Goal: Task Accomplishment & Management: Complete application form

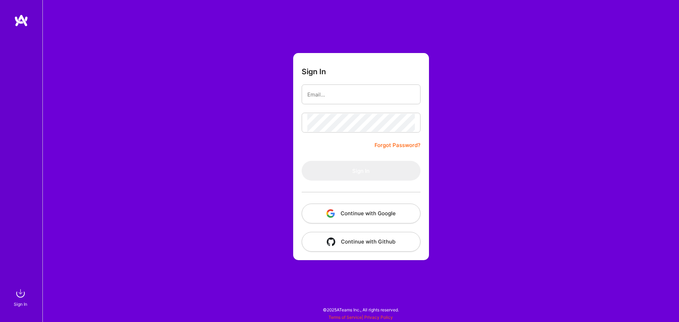
click at [359, 216] on button "Continue with Google" at bounding box center [361, 214] width 119 height 20
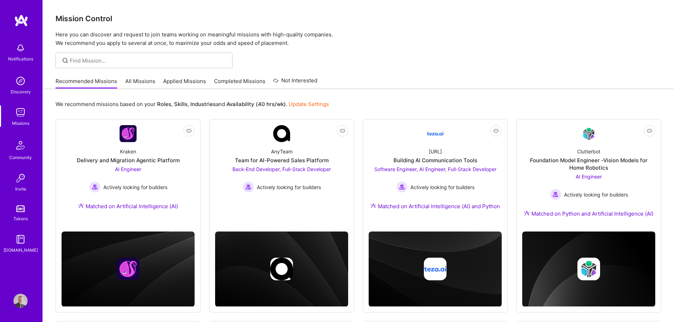
click at [189, 82] on link "Applied Missions" at bounding box center [184, 83] width 43 height 12
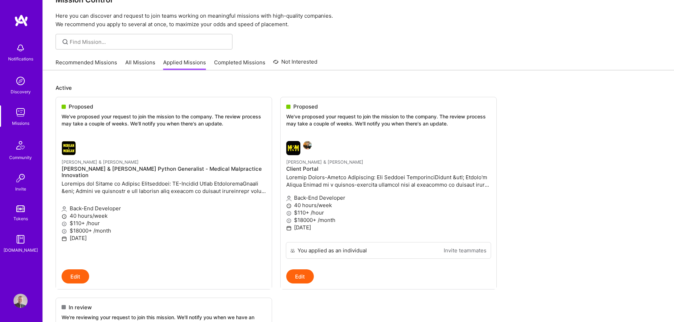
scroll to position [35, 0]
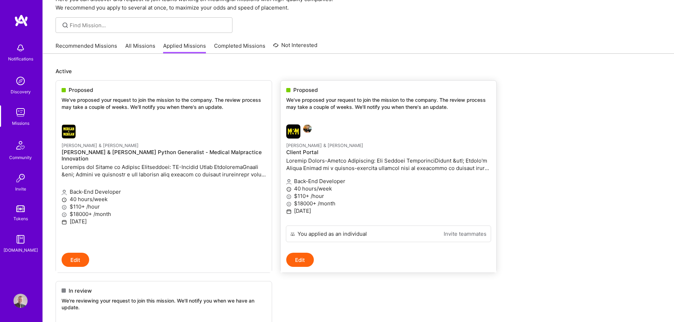
click at [396, 147] on p "Morgan & Morgan" at bounding box center [388, 145] width 204 height 8
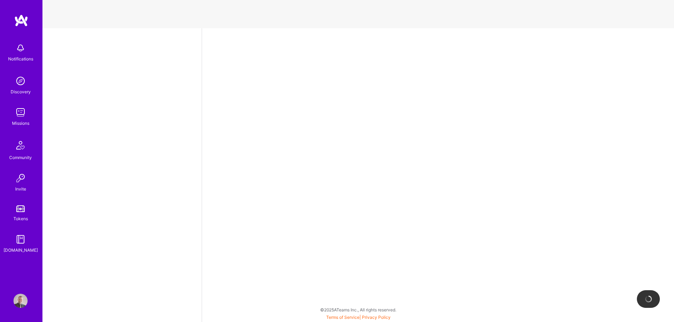
select select "SI"
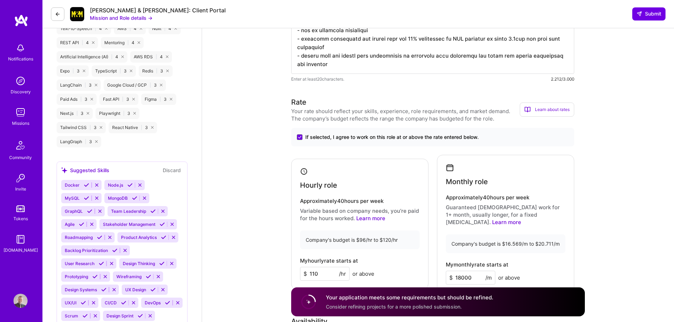
scroll to position [601, 0]
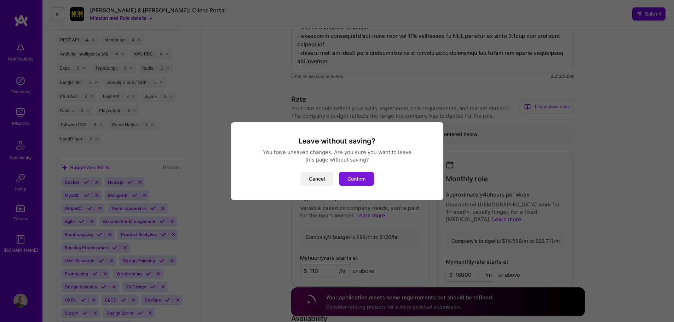
click at [348, 176] on button "Confirm" at bounding box center [356, 179] width 35 height 14
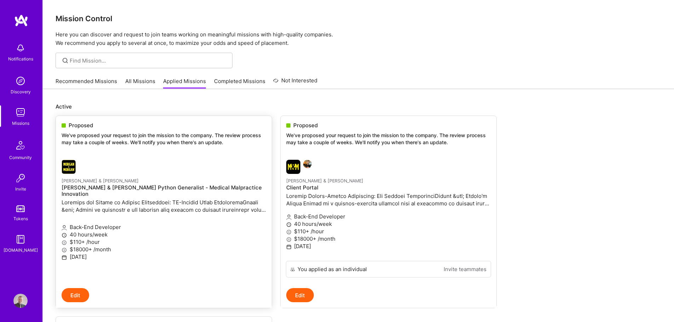
click at [162, 143] on p "We've proposed your request to join the mission to the company. The review proc…" at bounding box center [164, 139] width 204 height 14
click at [157, 160] on link "Morgan & Morgan Morgan & Morgan Python Generalist - Medical Malpractice Innovat…" at bounding box center [164, 221] width 216 height 134
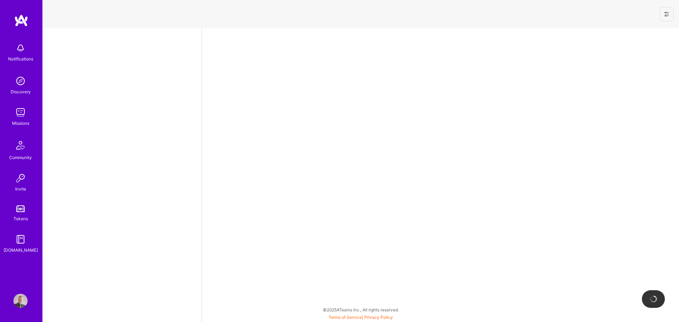
select select "SI"
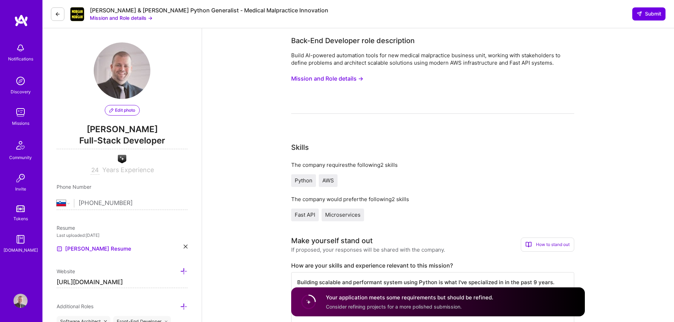
click at [124, 137] on span "Full-Stack Developer" at bounding box center [122, 142] width 131 height 15
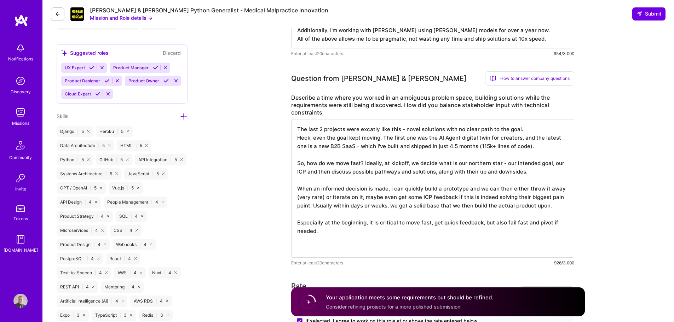
scroll to position [424, 0]
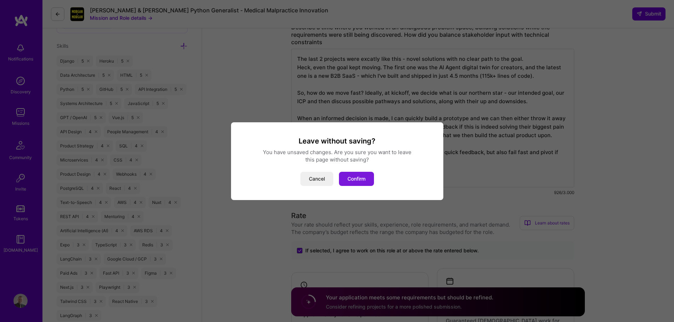
click at [362, 179] on button "Confirm" at bounding box center [356, 179] width 35 height 14
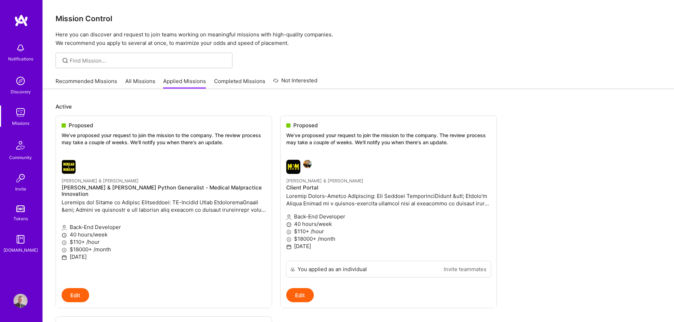
click at [20, 300] on img at bounding box center [20, 301] width 14 height 14
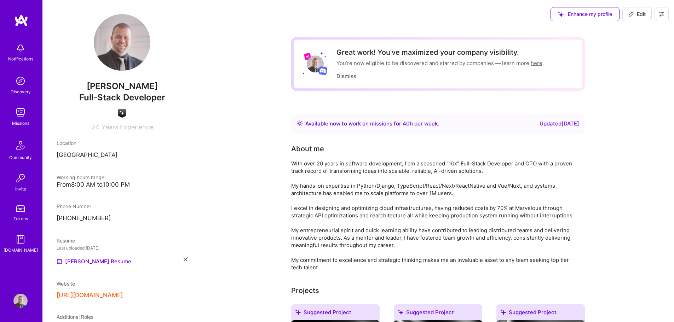
click at [636, 14] on span "Edit" at bounding box center [636, 14] width 17 height 7
select select "SI"
select select "Right Now"
click at [121, 93] on span "Full-Stack Developer" at bounding box center [122, 97] width 86 height 10
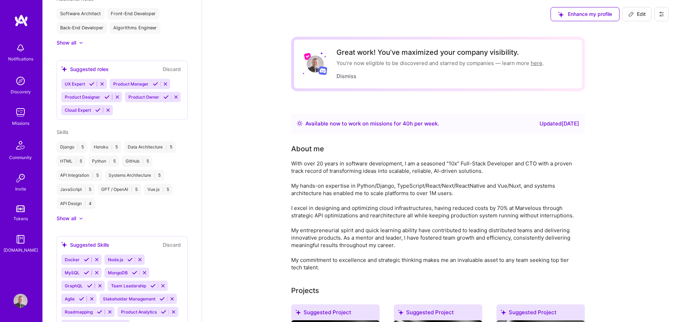
click at [641, 11] on span "Edit" at bounding box center [636, 14] width 17 height 7
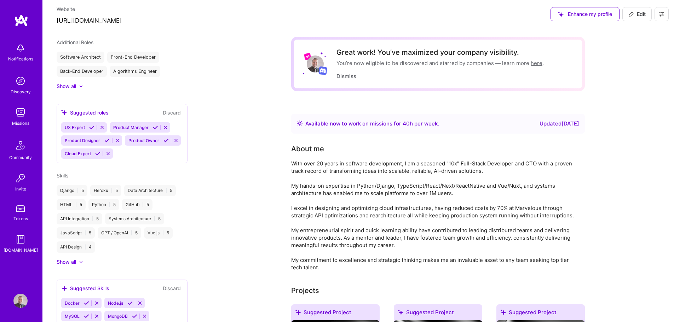
select select "SI"
select select "Right Now"
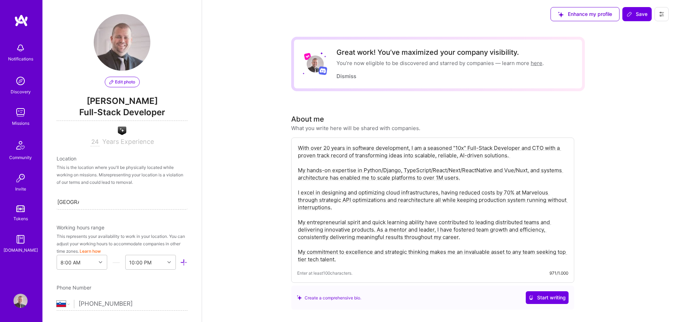
click at [124, 108] on span "Full-Stack Developer" at bounding box center [122, 113] width 131 height 15
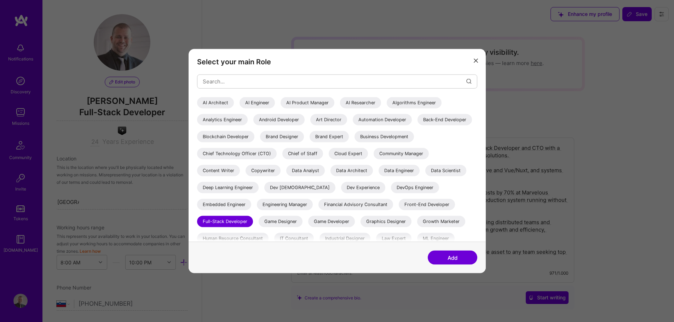
click at [477, 60] on icon "modal" at bounding box center [476, 61] width 4 height 4
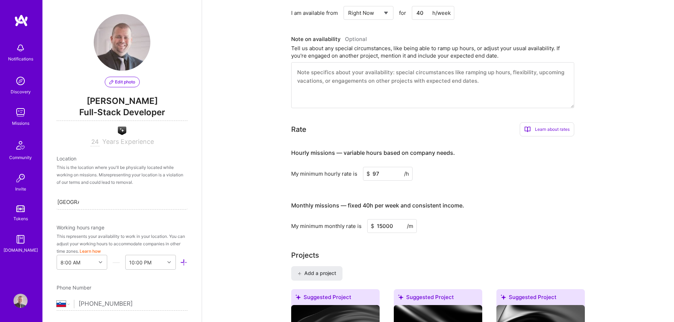
scroll to position [354, 0]
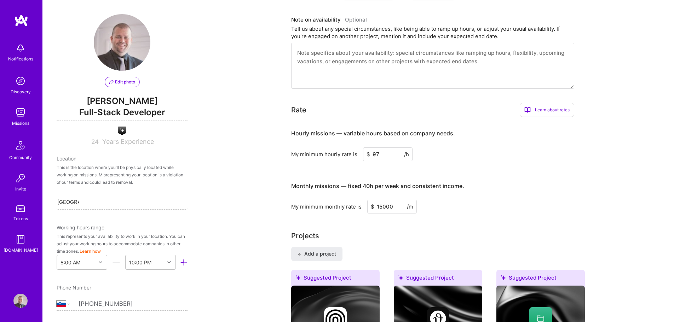
drag, startPoint x: 383, startPoint y: 154, endPoint x: 335, endPoint y: 152, distance: 48.1
click at [335, 152] on div "My minimum hourly rate is $ 97 /h" at bounding box center [432, 154] width 283 height 14
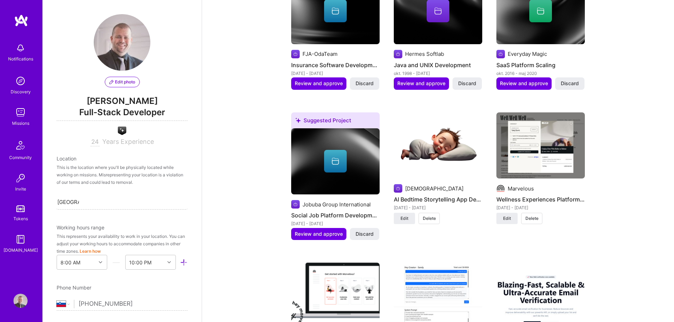
scroll to position [920, 0]
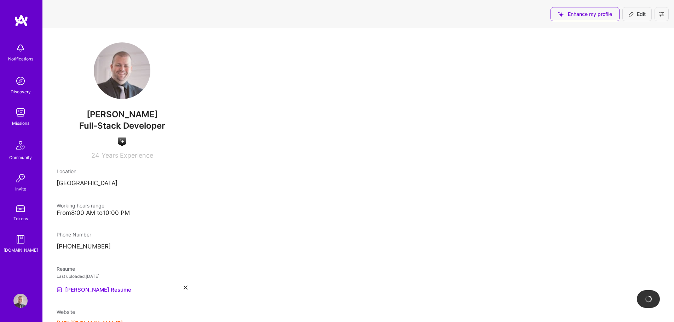
scroll to position [424, 0]
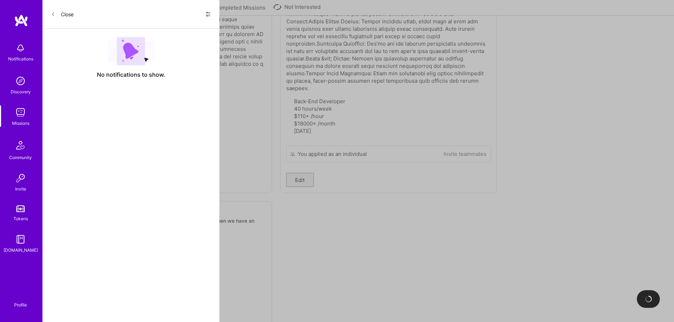
scroll to position [601, 0]
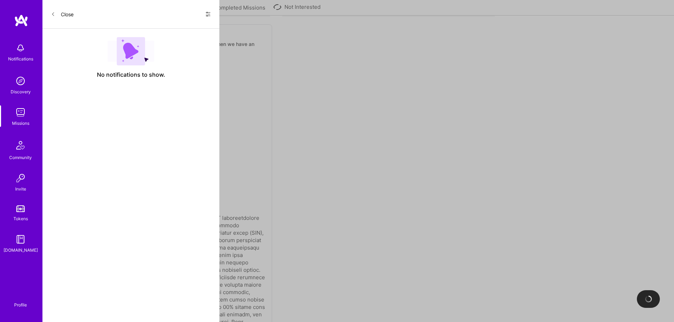
select select "SI"
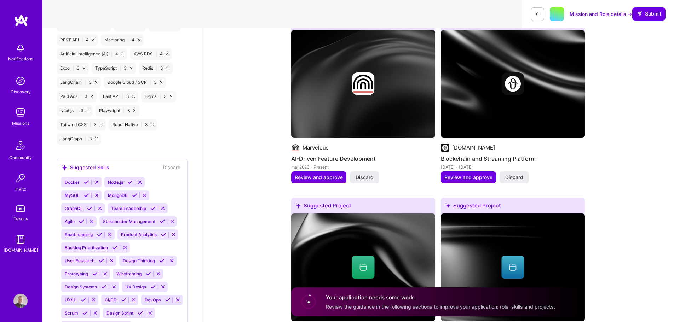
click at [27, 22] on img at bounding box center [21, 20] width 14 height 13
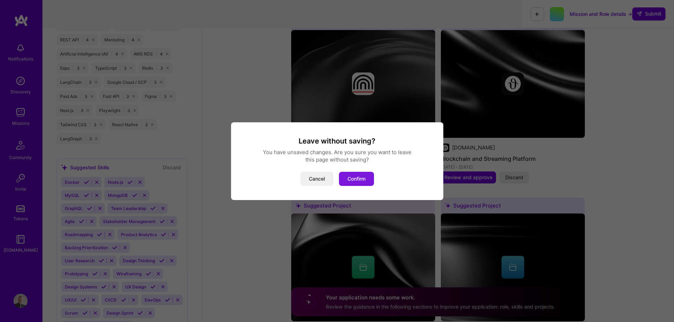
click at [355, 181] on button "Confirm" at bounding box center [356, 179] width 35 height 14
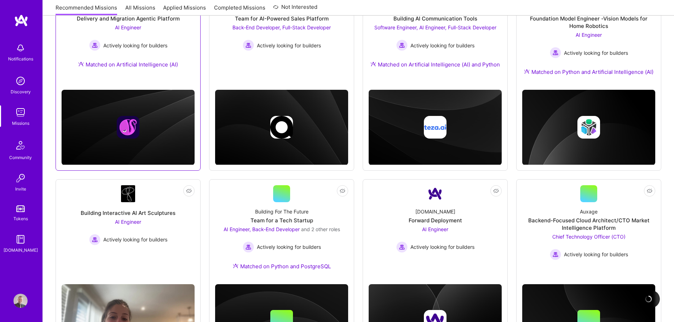
scroll to position [141, 0]
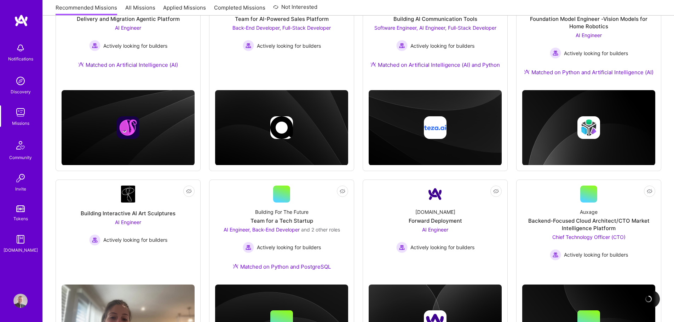
click at [19, 46] on img at bounding box center [20, 48] width 14 height 14
click at [19, 46] on div "Notifications Discovery Missions Community Invite Tokens A.Guide" at bounding box center [21, 147] width 42 height 214
click at [19, 51] on img at bounding box center [20, 48] width 14 height 14
click at [19, 51] on div "Notifications Discovery Missions Community Invite Tokens A.Guide" at bounding box center [21, 147] width 42 height 214
click at [36, 36] on div "Notifications Discovery Missions Community Invite Tokens A.Guide" at bounding box center [21, 149] width 42 height 270
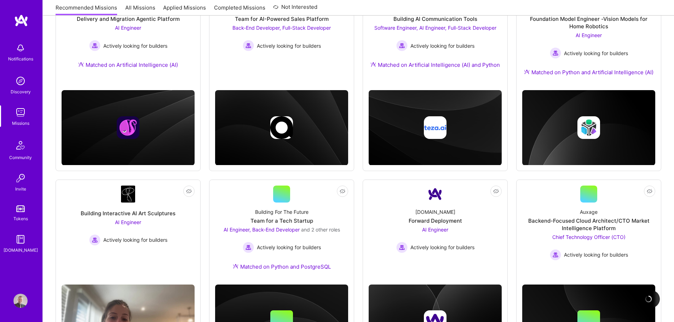
click at [19, 47] on img at bounding box center [20, 48] width 14 height 14
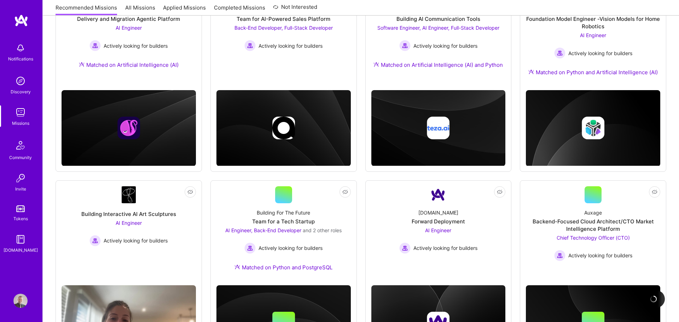
click at [256, 77] on div "Notifications Discovery Missions Community Invite Tokens A.Guide Profile Close …" at bounding box center [339, 217] width 679 height 717
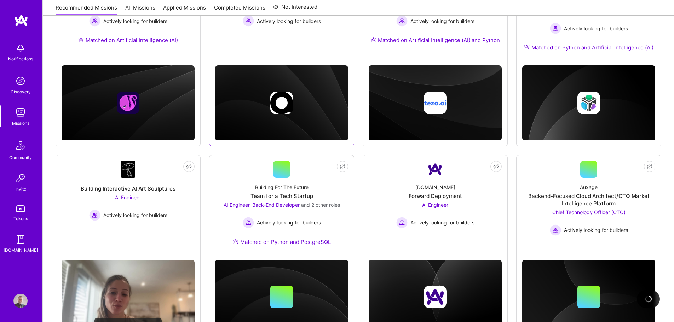
scroll to position [212, 0]
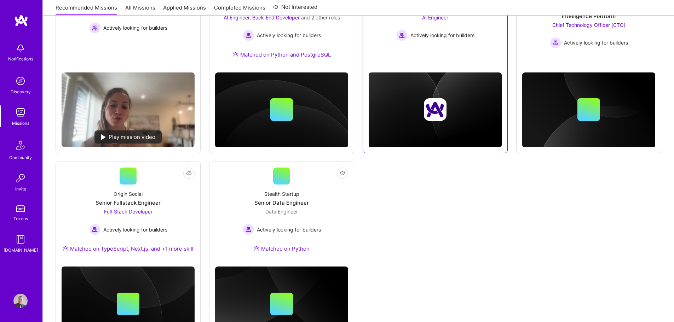
scroll to position [177, 0]
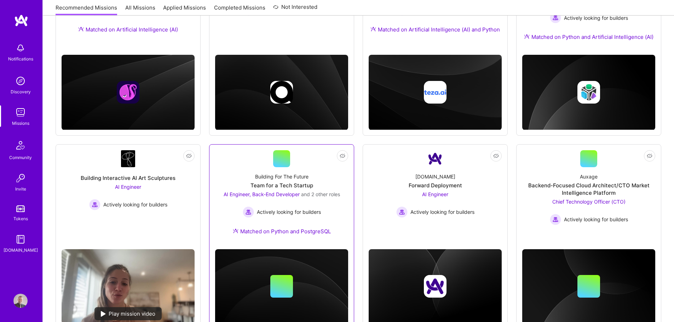
click at [327, 201] on div "AI Engineer, Back-End Developer and 2 other roles Actively looking for builders" at bounding box center [282, 204] width 116 height 27
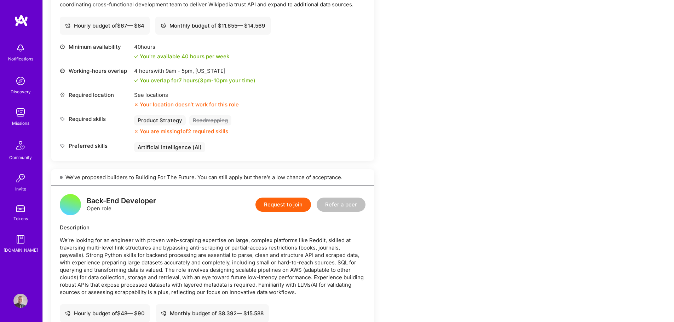
scroll to position [884, 0]
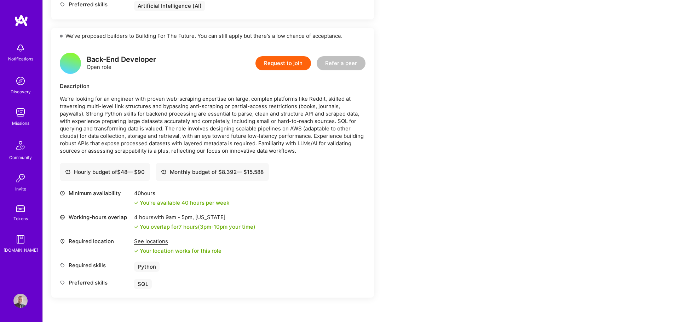
drag, startPoint x: 204, startPoint y: 161, endPoint x: 209, endPoint y: 160, distance: 4.5
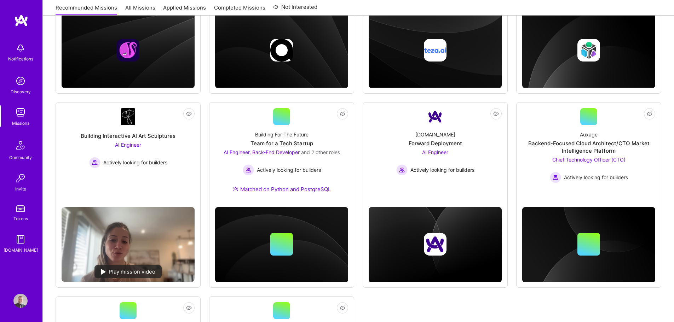
scroll to position [318, 0]
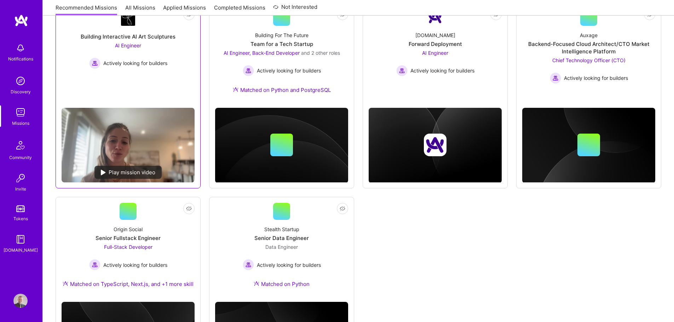
click at [145, 87] on link "Not Interested Building Interactive AI Art Sculptures AI Engineer Actively look…" at bounding box center [128, 55] width 133 height 93
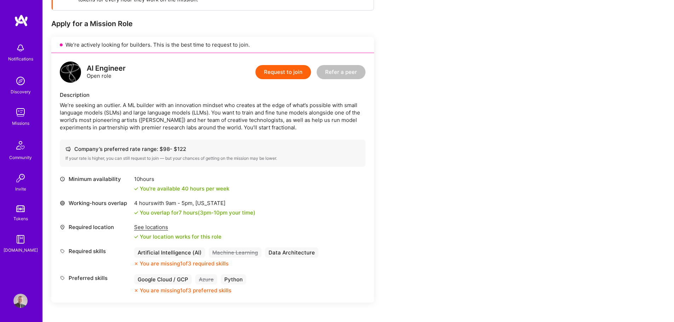
scroll to position [176, 0]
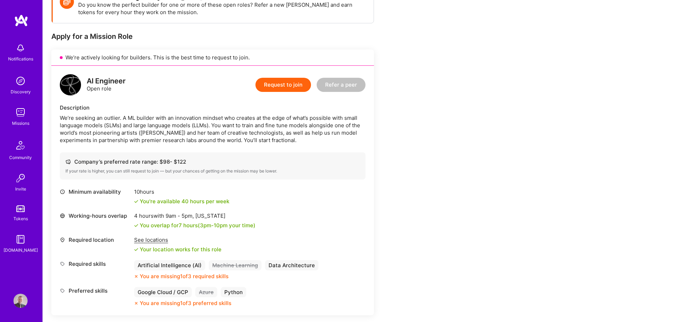
scroll to position [177, 0]
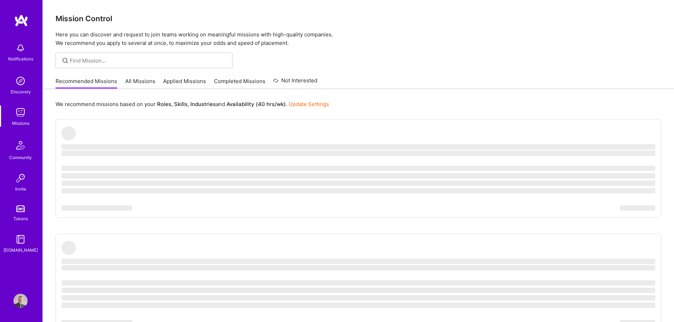
scroll to position [318, 0]
